Goal: Task Accomplishment & Management: Use online tool/utility

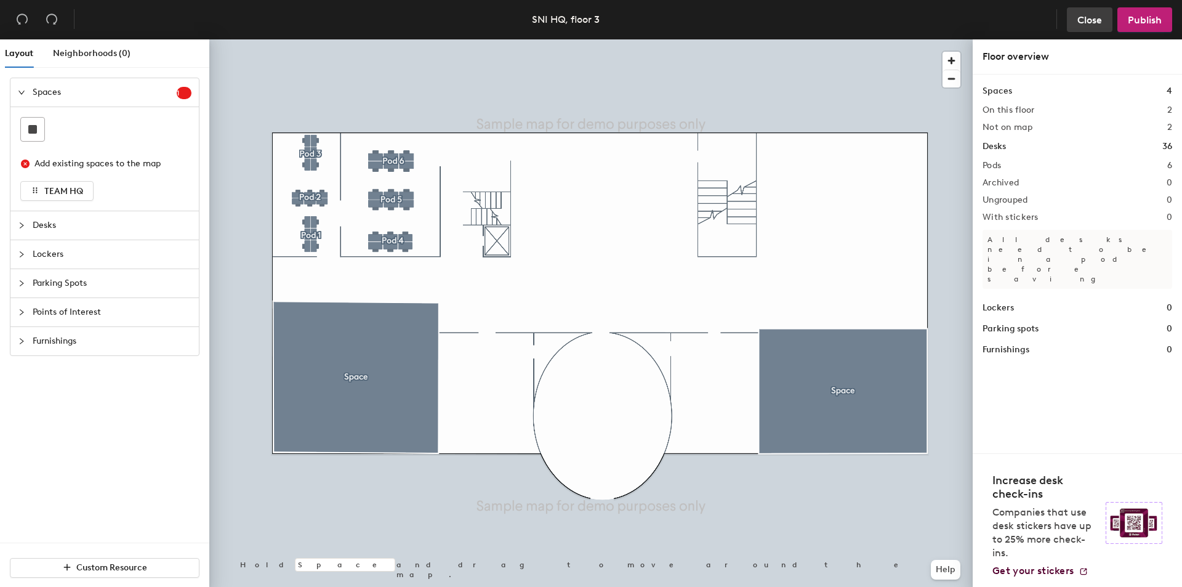
click at [1083, 22] on span "Close" at bounding box center [1089, 20] width 25 height 12
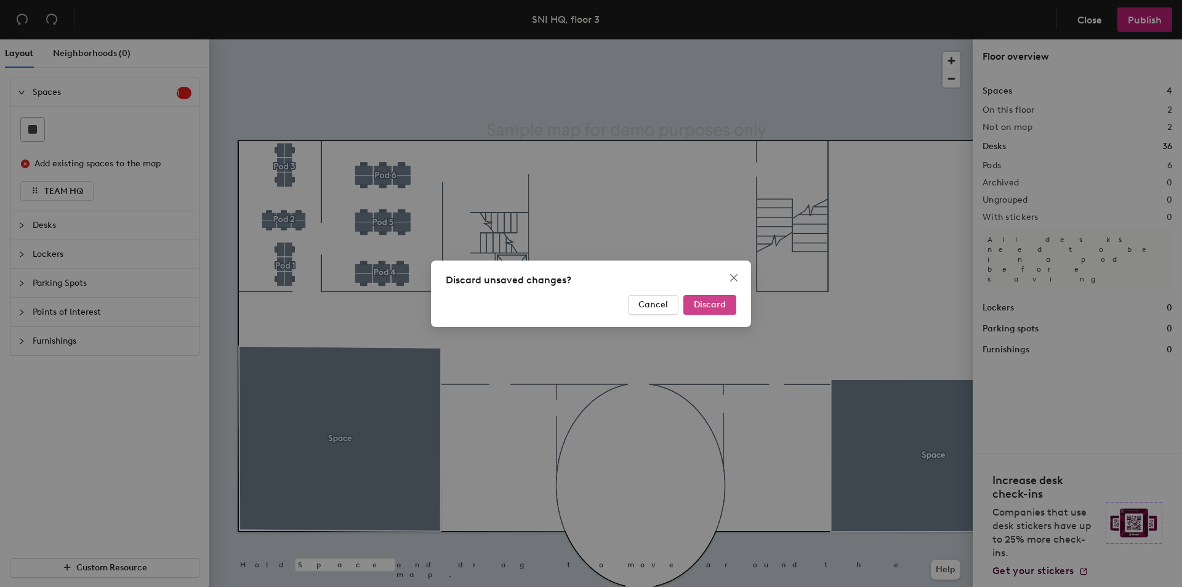
click at [699, 297] on button "Discard" at bounding box center [709, 305] width 53 height 20
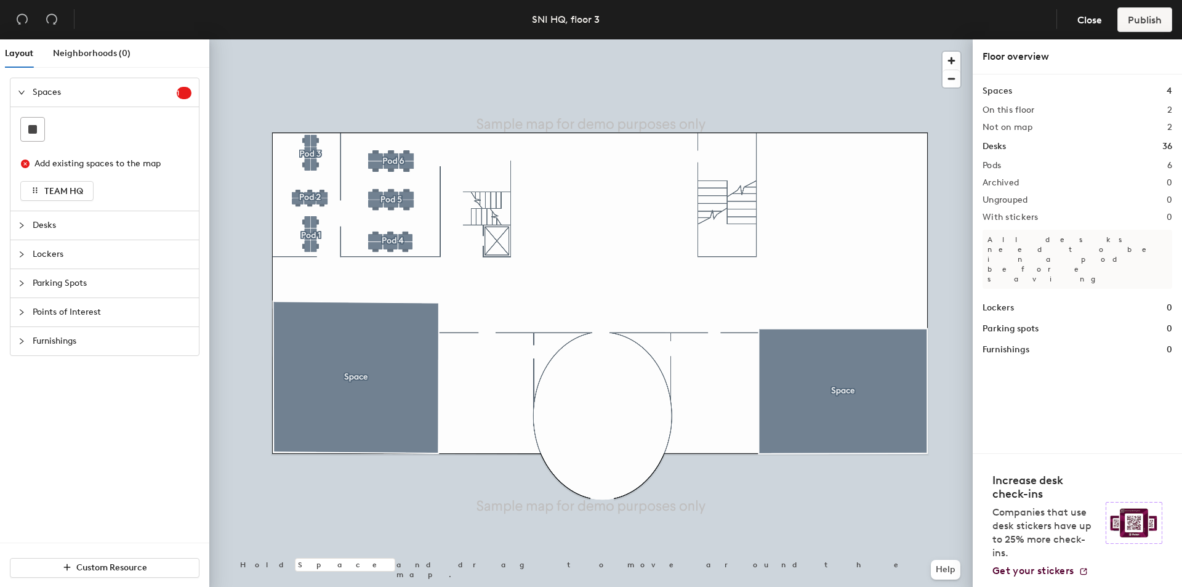
drag, startPoint x: 63, startPoint y: 217, endPoint x: 74, endPoint y: 219, distance: 11.8
click at [63, 217] on span "Desks" at bounding box center [112, 225] width 159 height 28
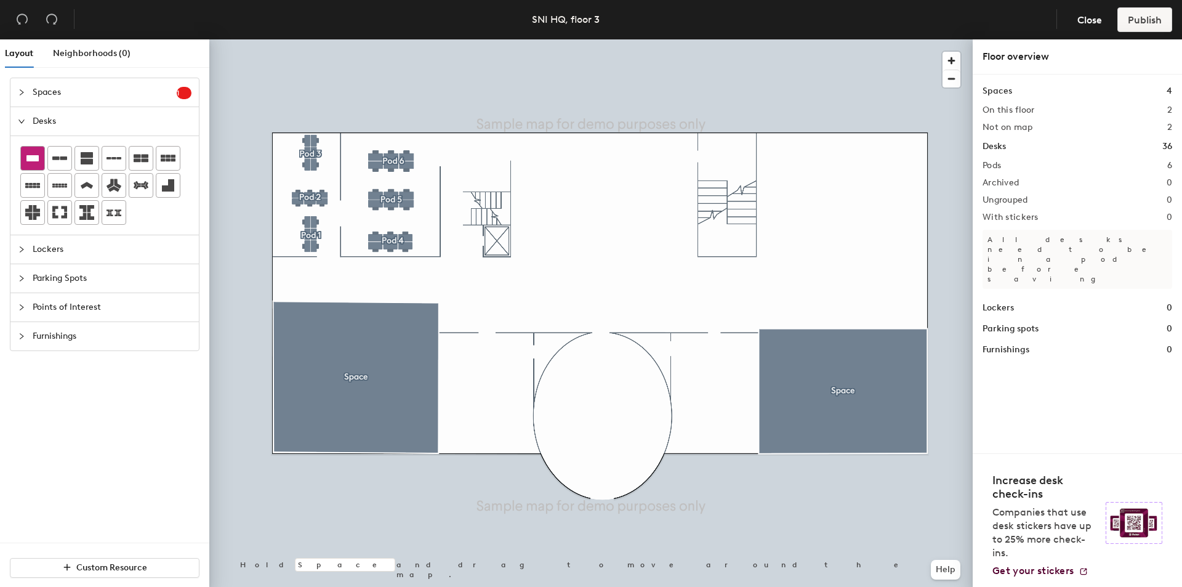
click at [31, 153] on icon at bounding box center [32, 158] width 15 height 15
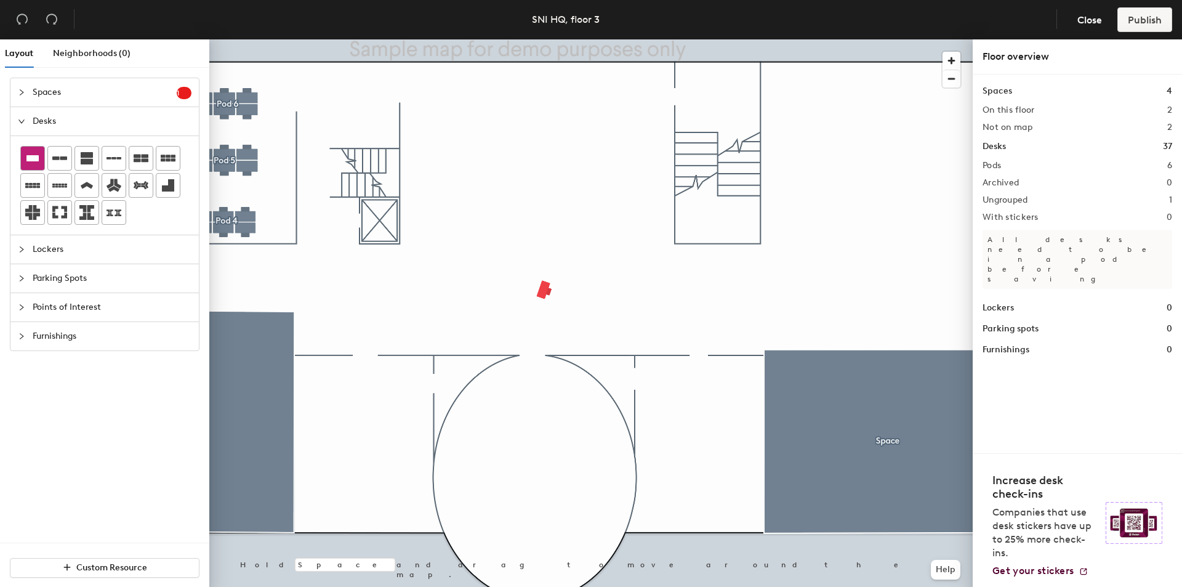
click at [42, 152] on div at bounding box center [32, 158] width 23 height 23
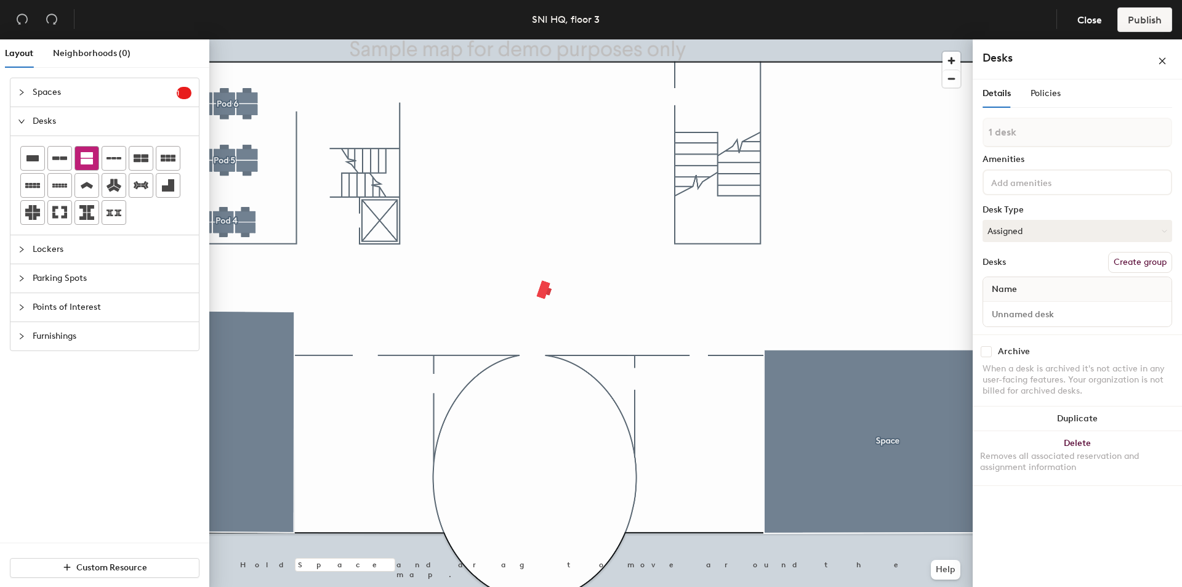
click at [619, 39] on div at bounding box center [590, 39] width 763 height 0
click at [1129, 263] on button "Create group" at bounding box center [1140, 262] width 64 height 21
click at [1133, 264] on button "Create group" at bounding box center [1140, 262] width 64 height 21
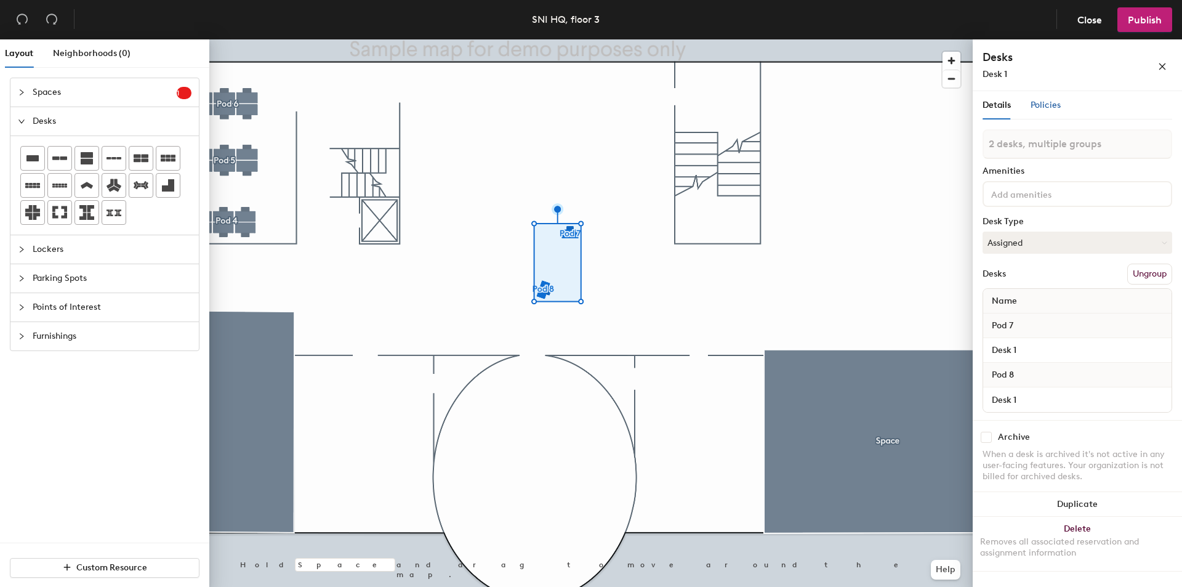
click at [1057, 100] on span "Policies" at bounding box center [1046, 105] width 30 height 10
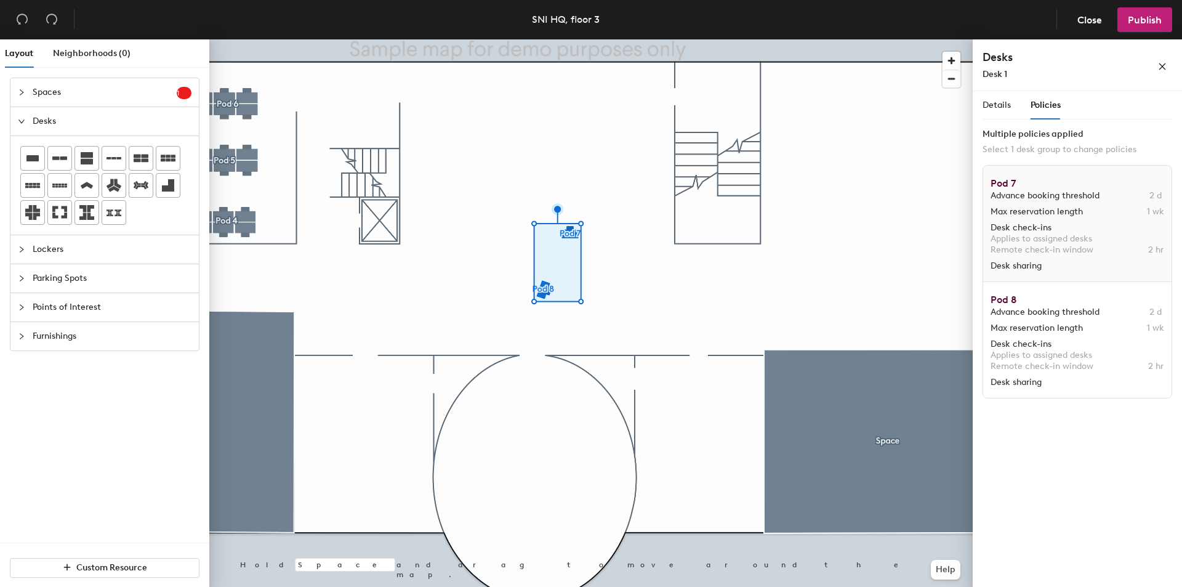
click at [1093, 223] on span "Desk check-ins" at bounding box center [1078, 227] width 174 height 11
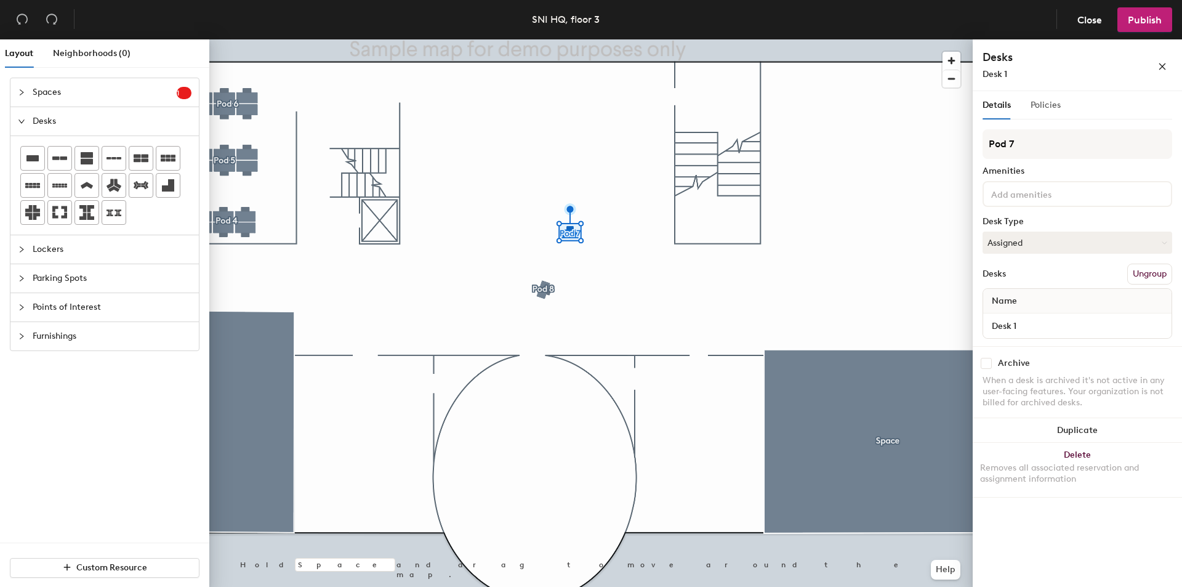
click at [1053, 114] on div "Policies" at bounding box center [1046, 105] width 30 height 28
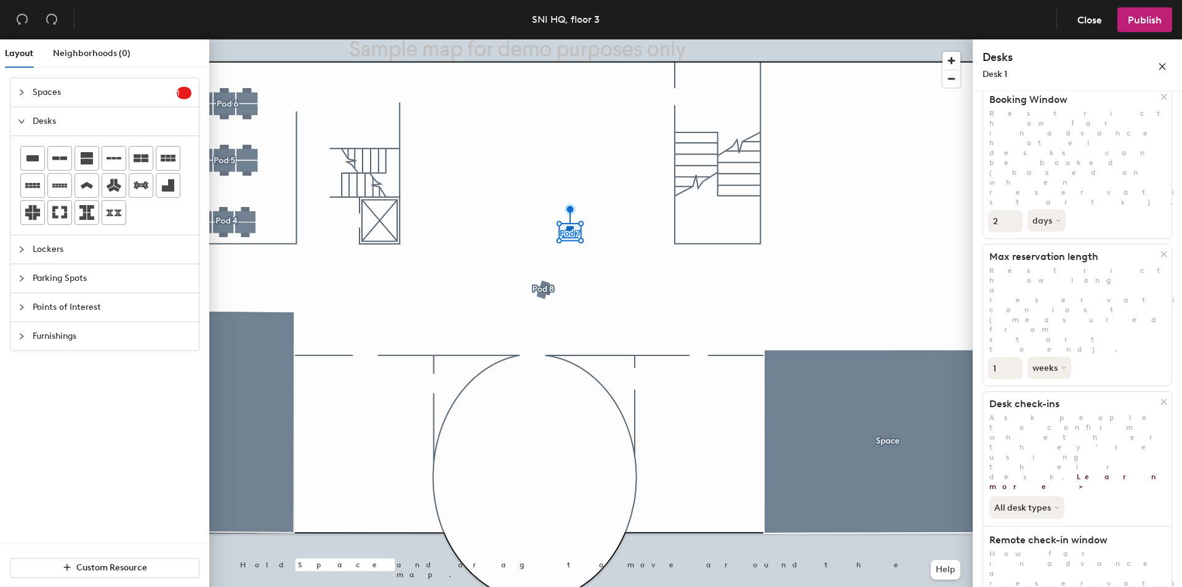
scroll to position [97, 0]
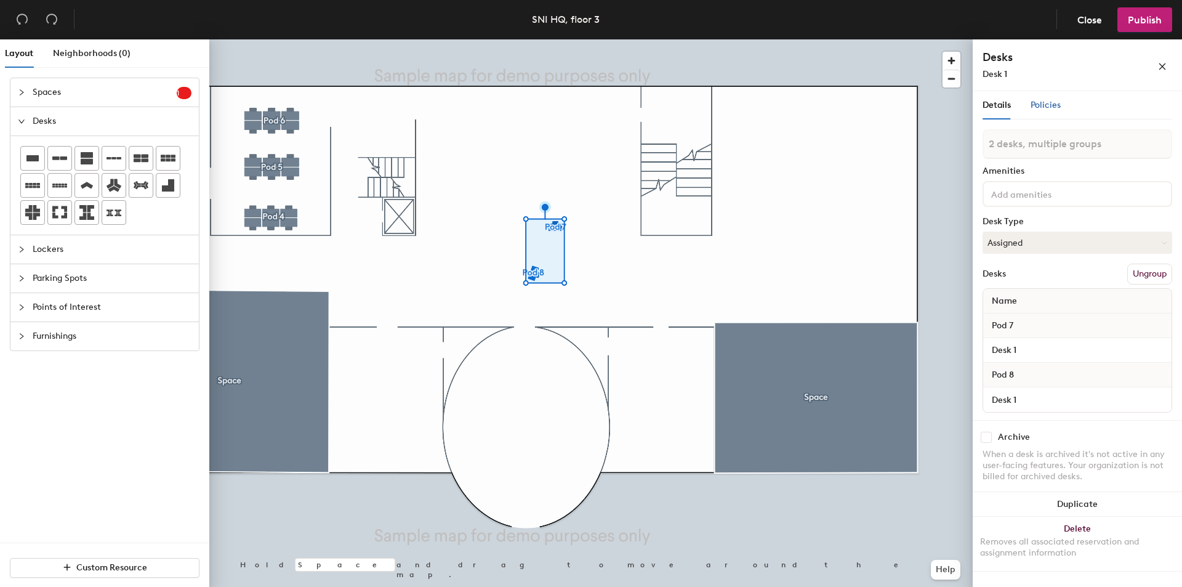
drag, startPoint x: 1057, startPoint y: 104, endPoint x: 1050, endPoint y: 105, distance: 7.5
click at [1057, 103] on span "Policies" at bounding box center [1046, 105] width 30 height 10
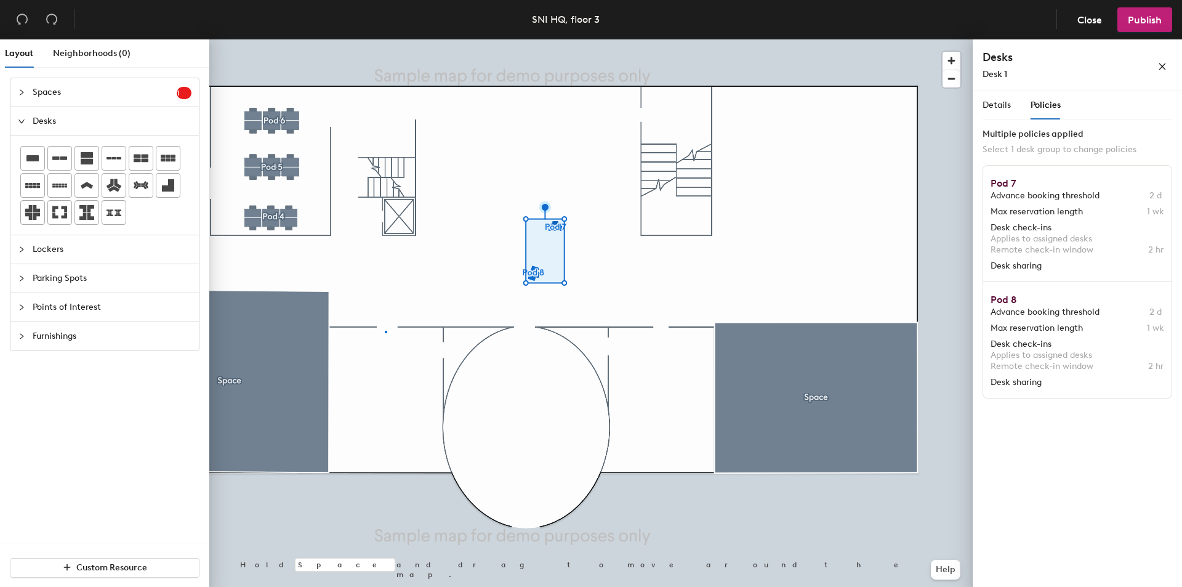
click at [386, 39] on div at bounding box center [590, 39] width 763 height 0
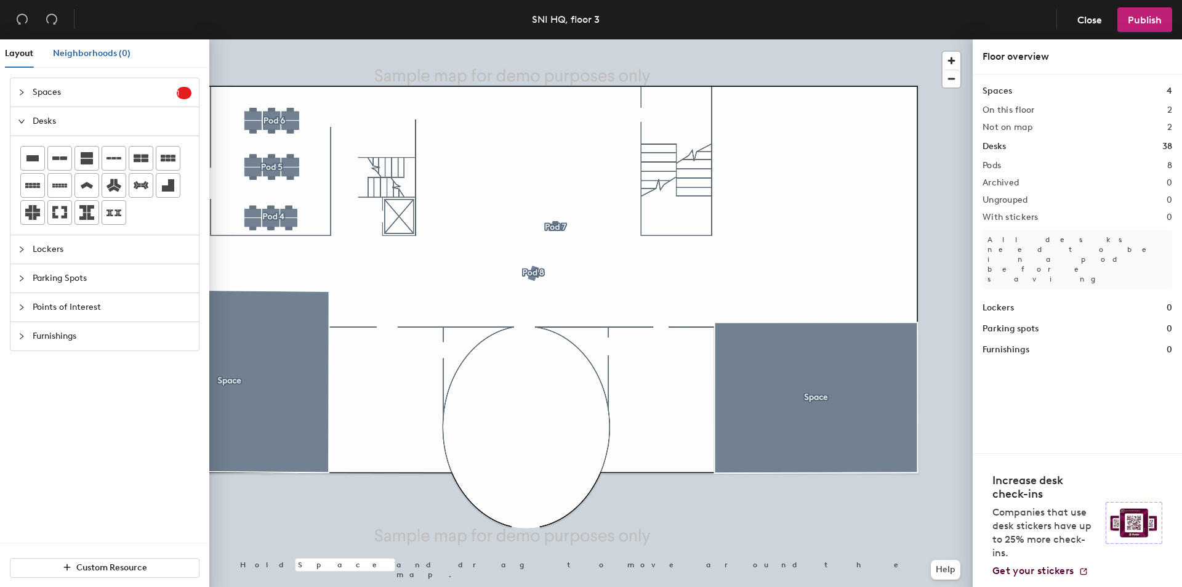
click at [91, 47] on div "Neighborhoods (0)" at bounding box center [92, 54] width 78 height 14
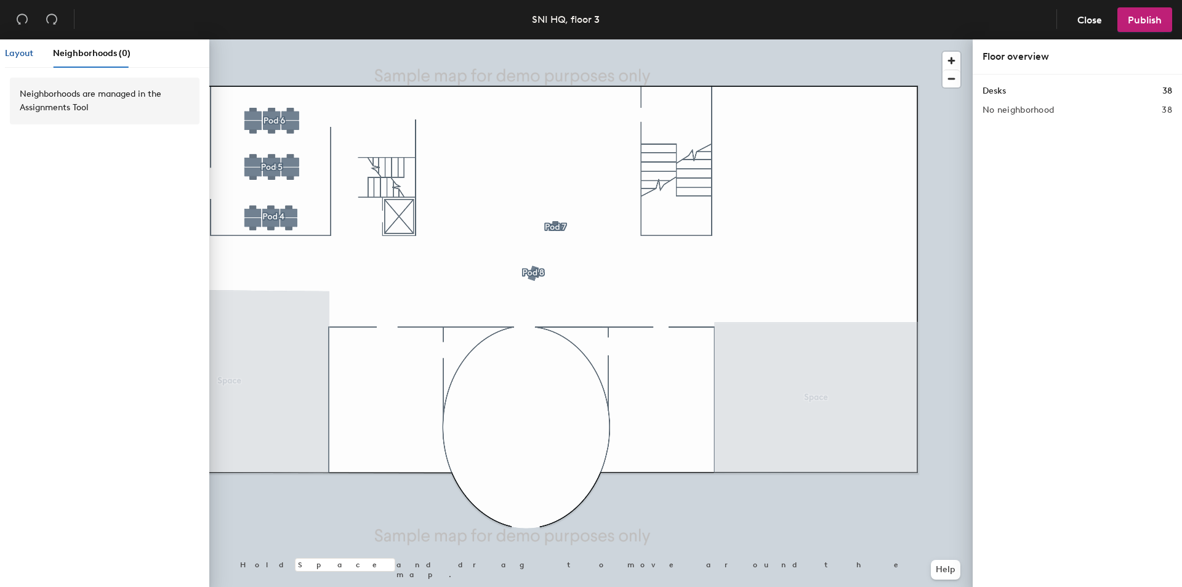
click at [25, 52] on span "Layout" at bounding box center [19, 53] width 28 height 10
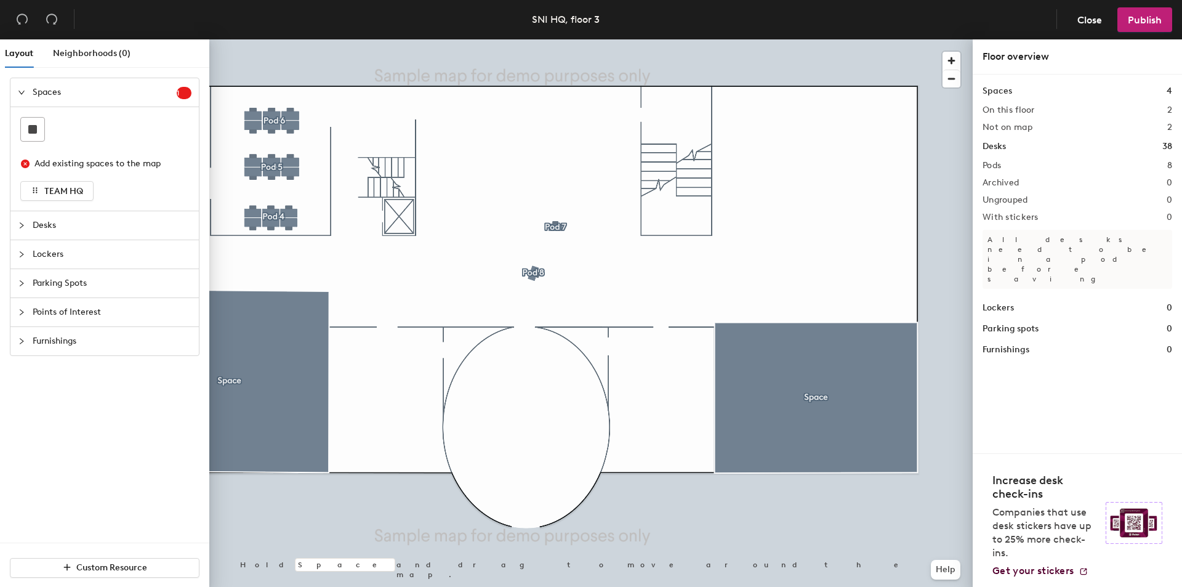
click at [25, 220] on div at bounding box center [25, 226] width 15 height 14
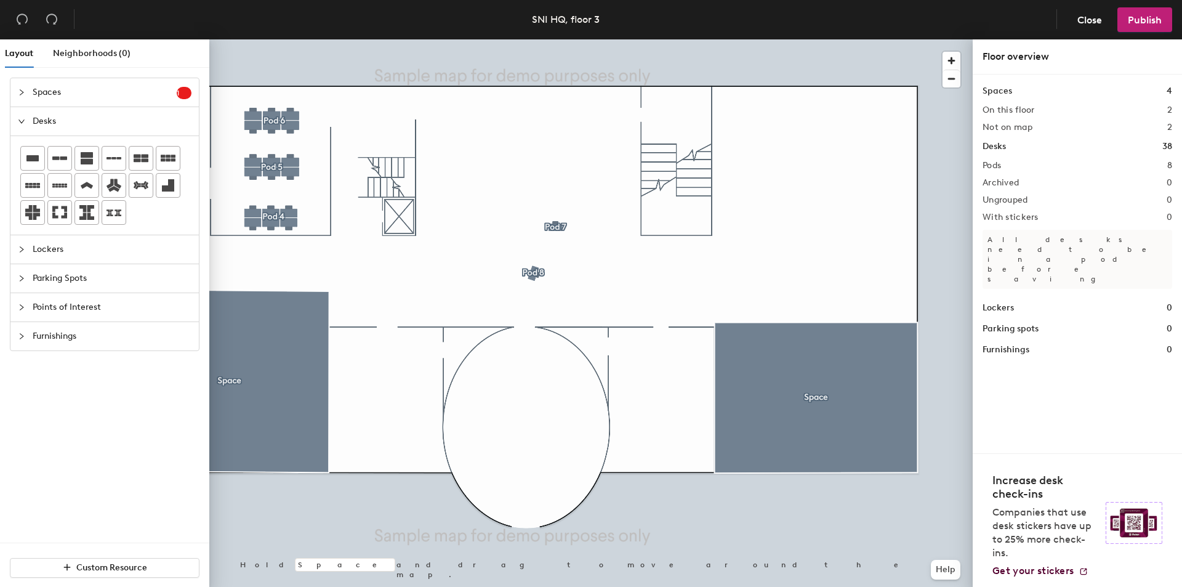
click at [21, 249] on icon "collapsed" at bounding box center [21, 249] width 7 height 7
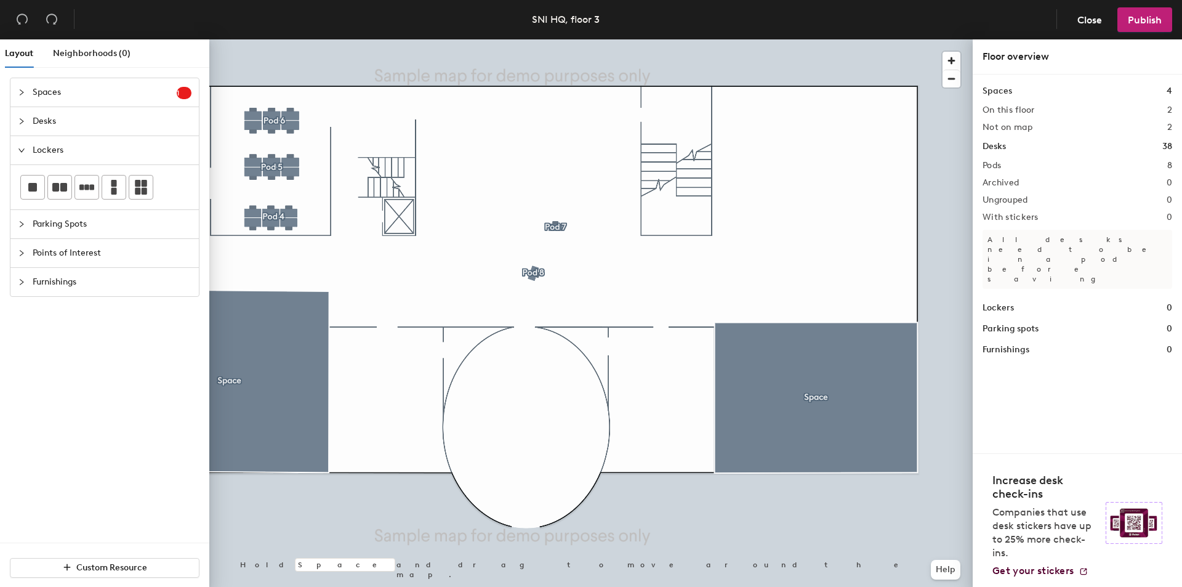
click at [25, 225] on icon "collapsed" at bounding box center [21, 223] width 7 height 7
click at [20, 246] on div "Points of Interest" at bounding box center [104, 253] width 188 height 28
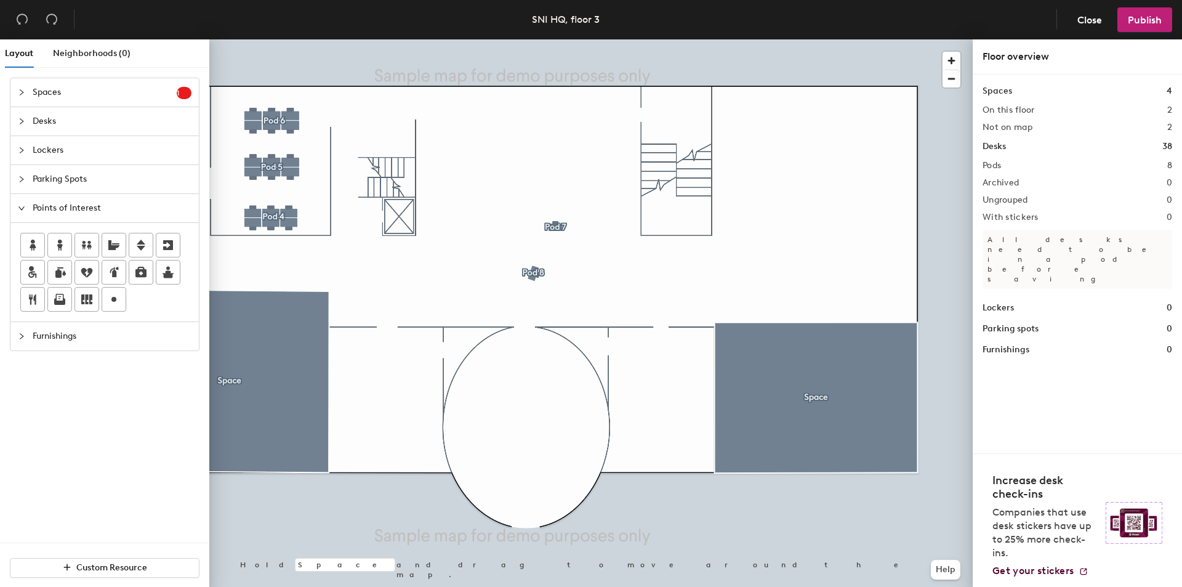
click at [25, 331] on div at bounding box center [25, 336] width 15 height 14
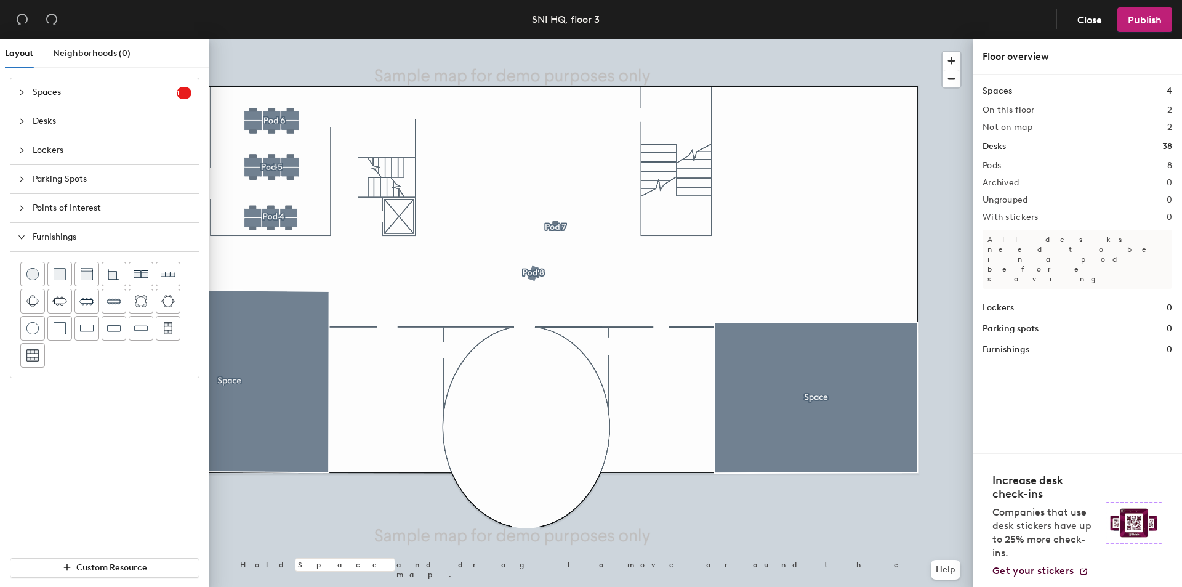
click at [30, 92] on div at bounding box center [25, 93] width 15 height 14
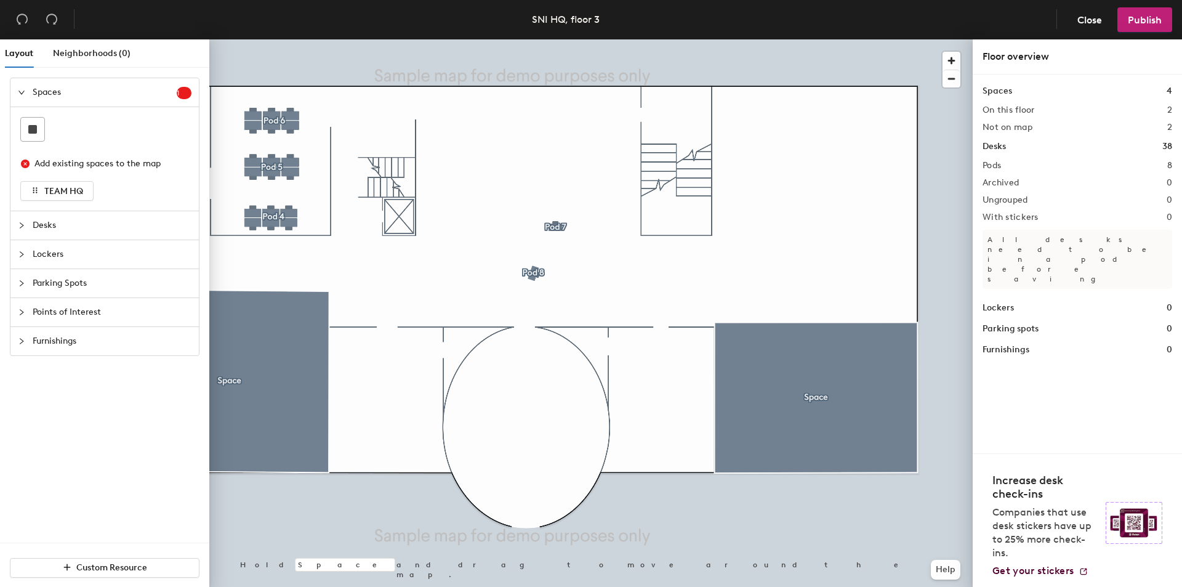
click at [27, 233] on div "Desks" at bounding box center [104, 225] width 188 height 28
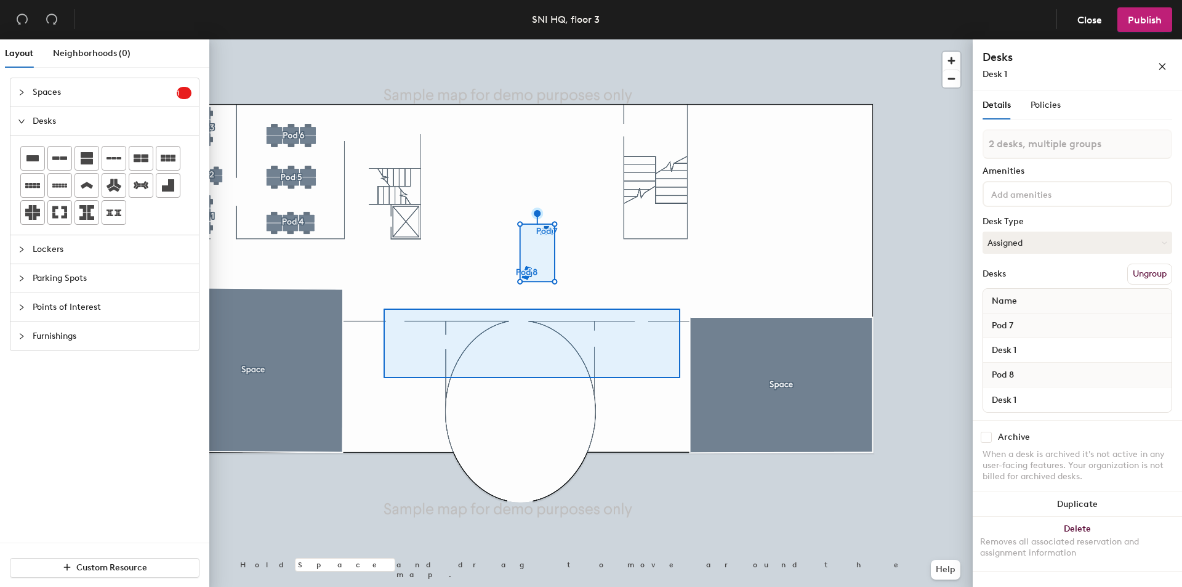
click at [680, 39] on div at bounding box center [590, 39] width 763 height 0
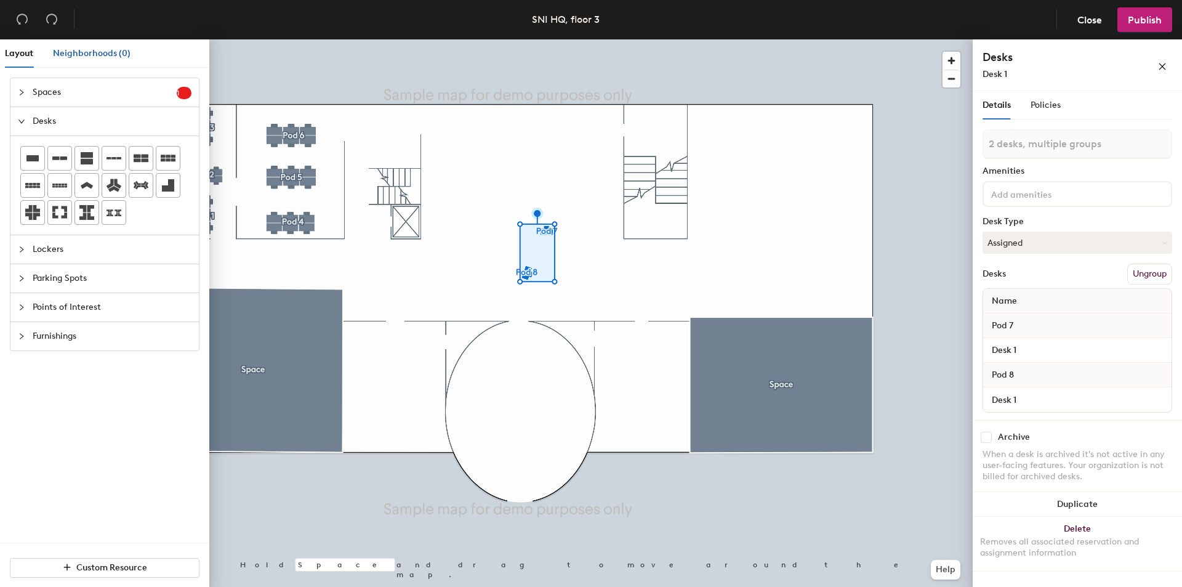
click at [98, 54] on span "Neighborhoods (0)" at bounding box center [92, 53] width 78 height 10
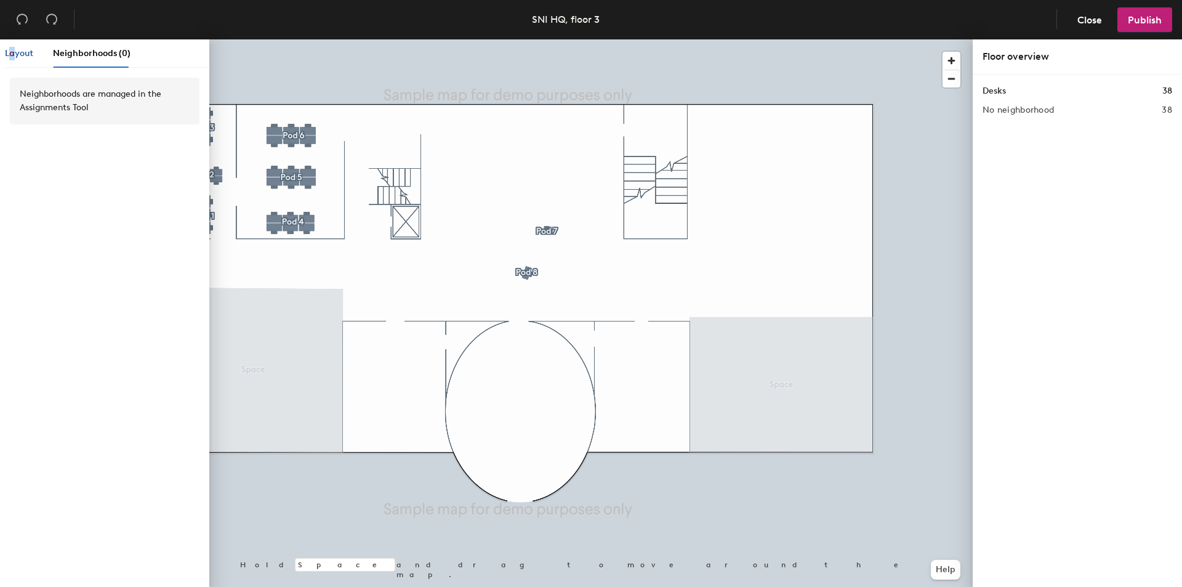
click at [12, 56] on span "Layout" at bounding box center [19, 53] width 28 height 10
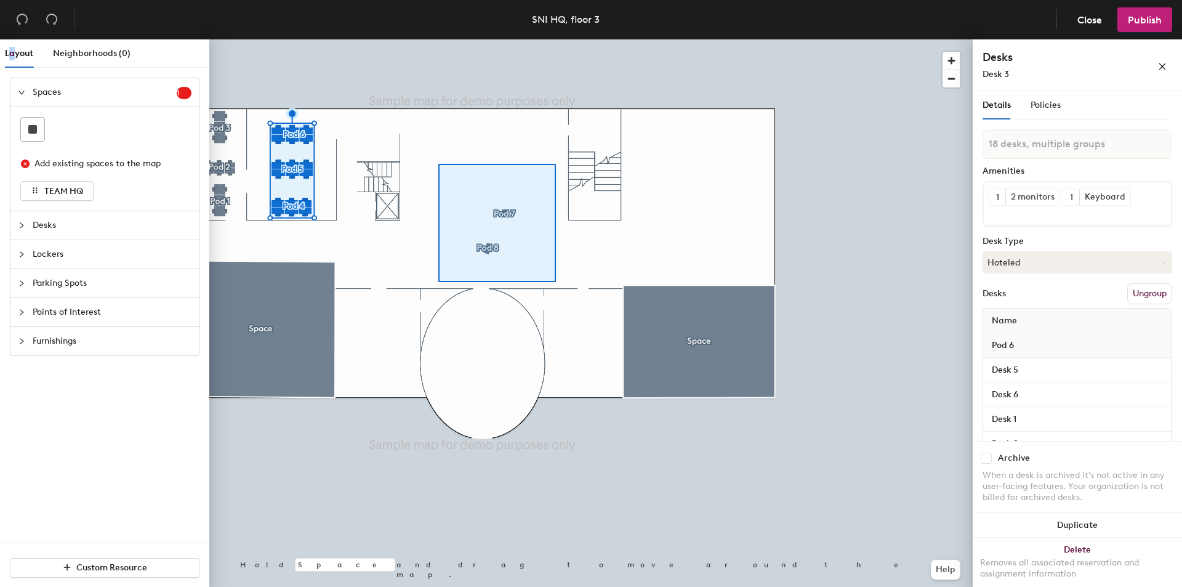
type input "2 desks, multiple groups"
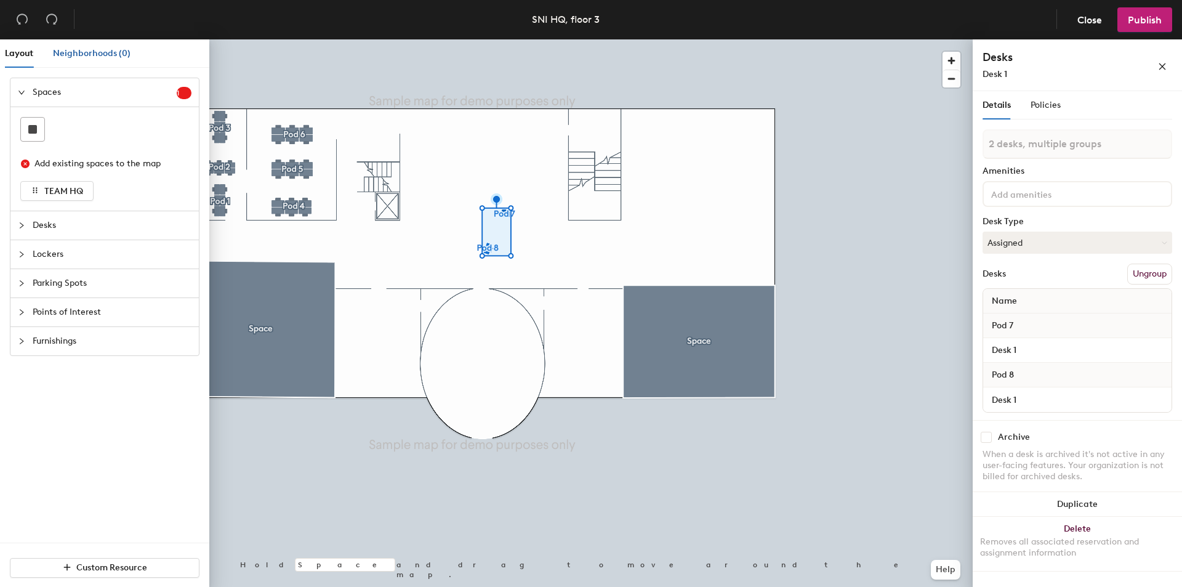
click at [90, 53] on span "Neighborhoods (0)" at bounding box center [92, 53] width 78 height 10
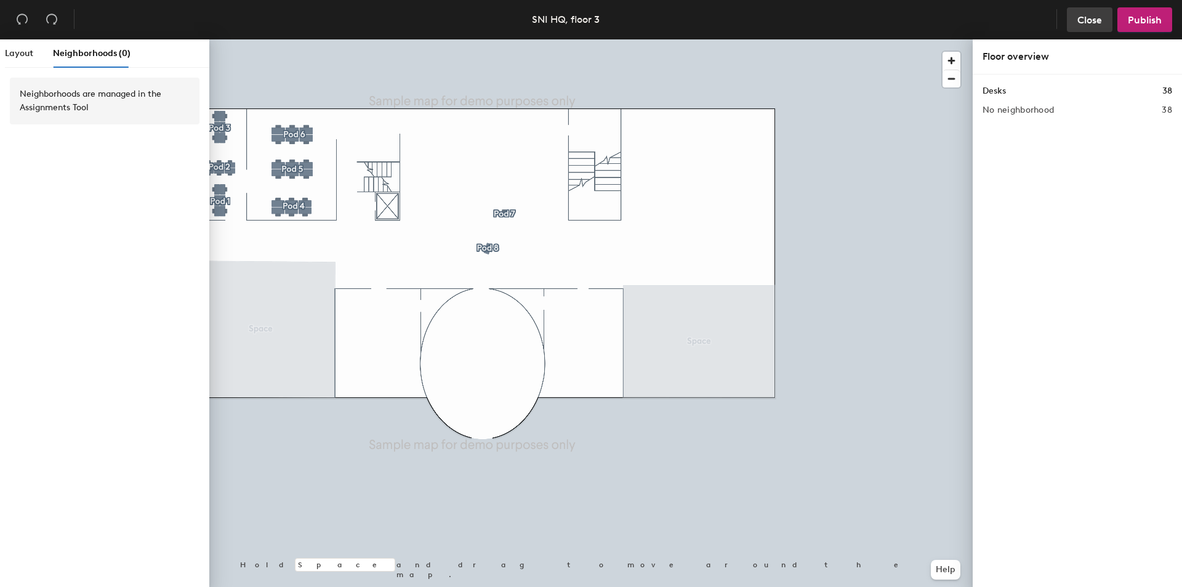
click at [1079, 23] on span "Close" at bounding box center [1089, 20] width 25 height 12
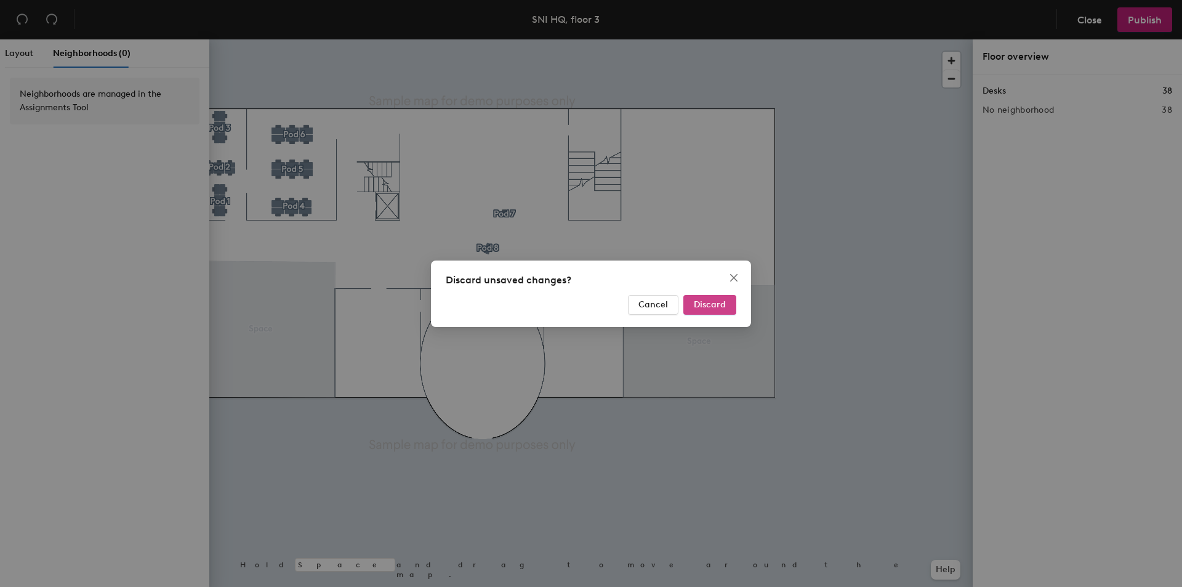
click at [723, 303] on span "Discard" at bounding box center [710, 304] width 32 height 10
